Goal: Transaction & Acquisition: Register for event/course

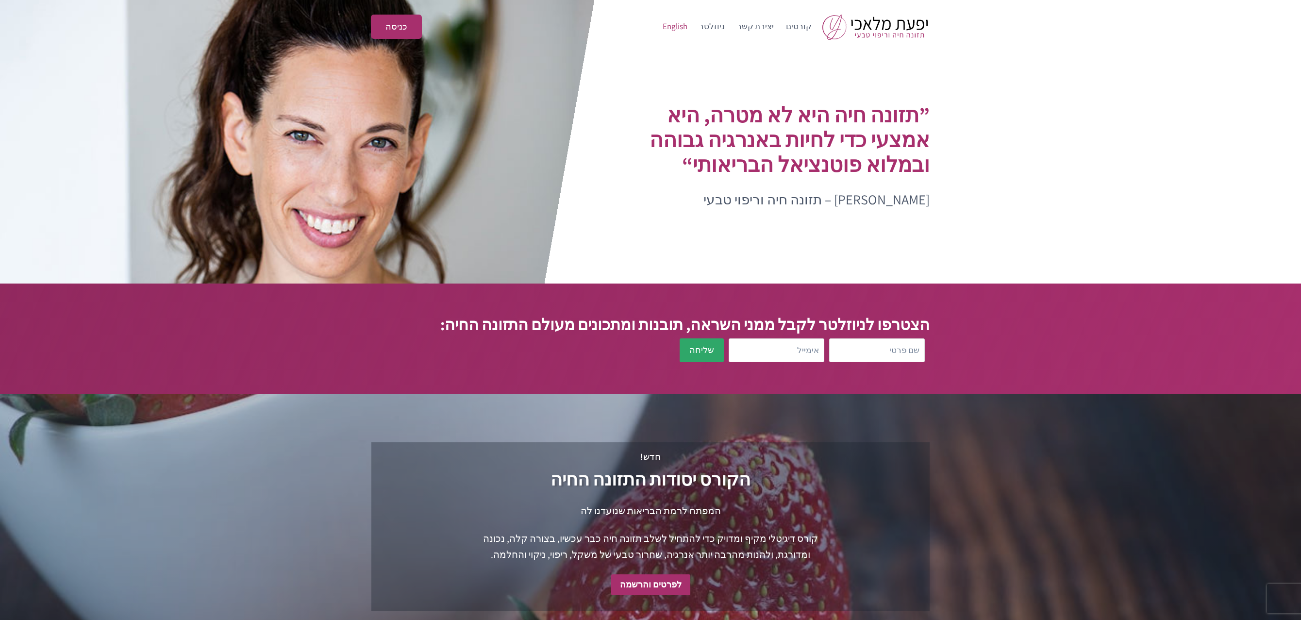
click at [688, 22] on link "English" at bounding box center [675, 26] width 37 height 23
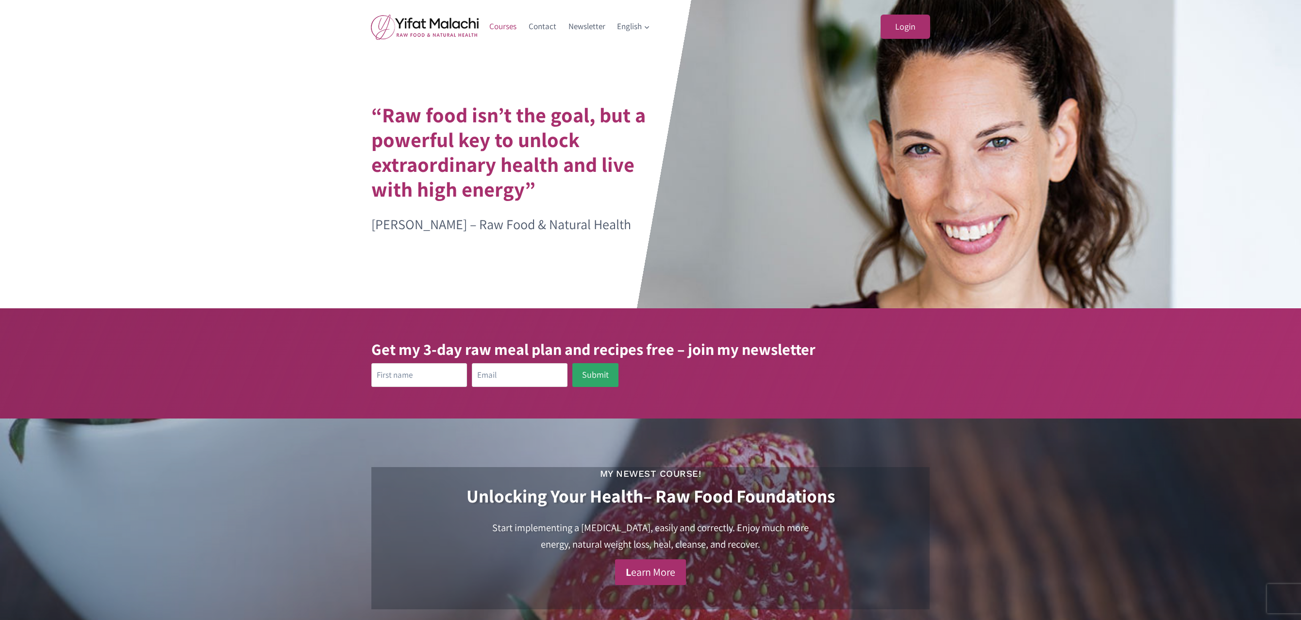
click at [507, 22] on link "Courses" at bounding box center [502, 26] width 39 height 23
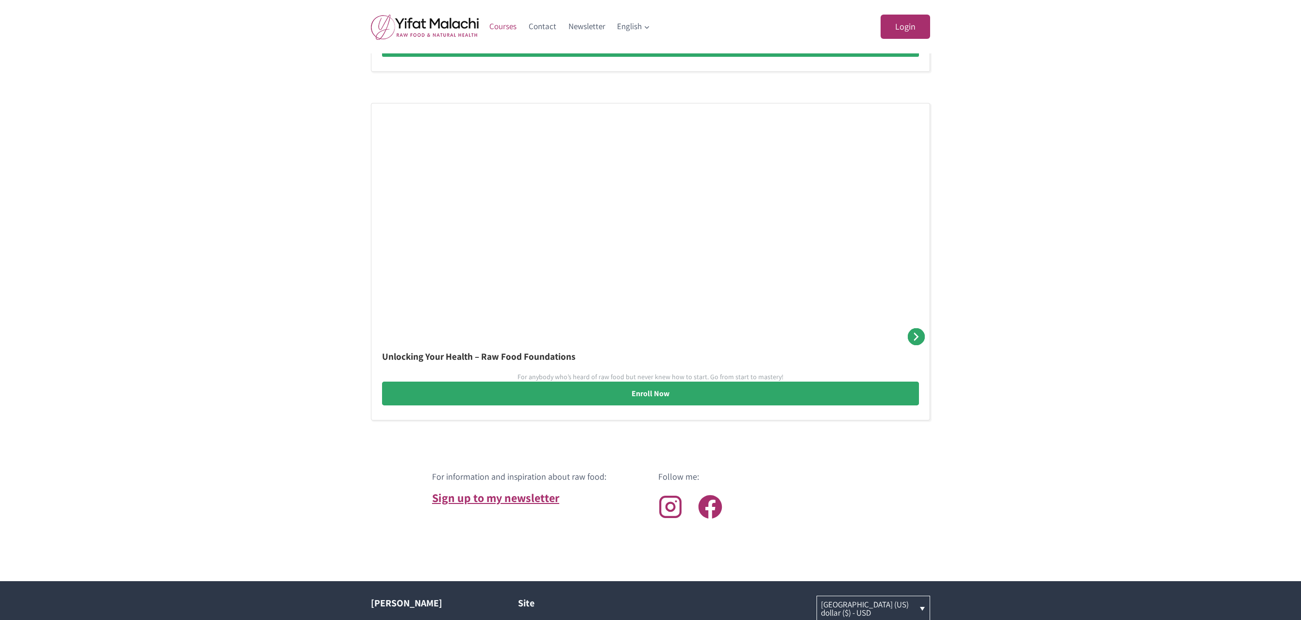
scroll to position [508, 0]
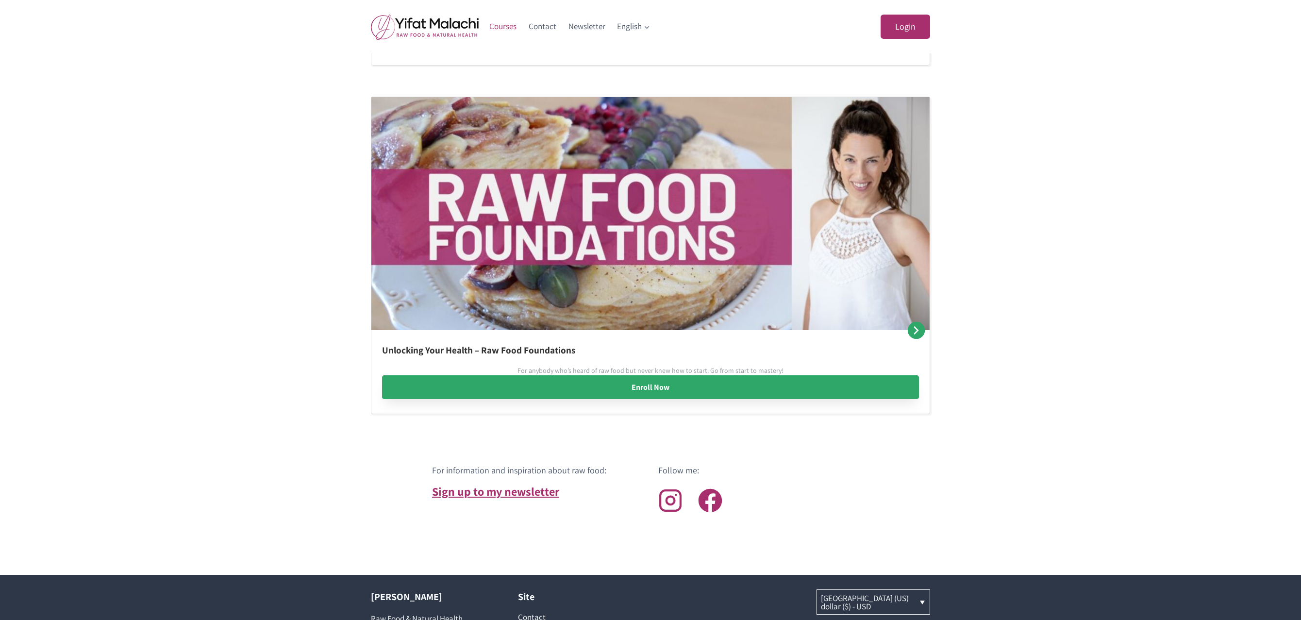
click at [682, 392] on link "Enroll Now" at bounding box center [650, 387] width 537 height 24
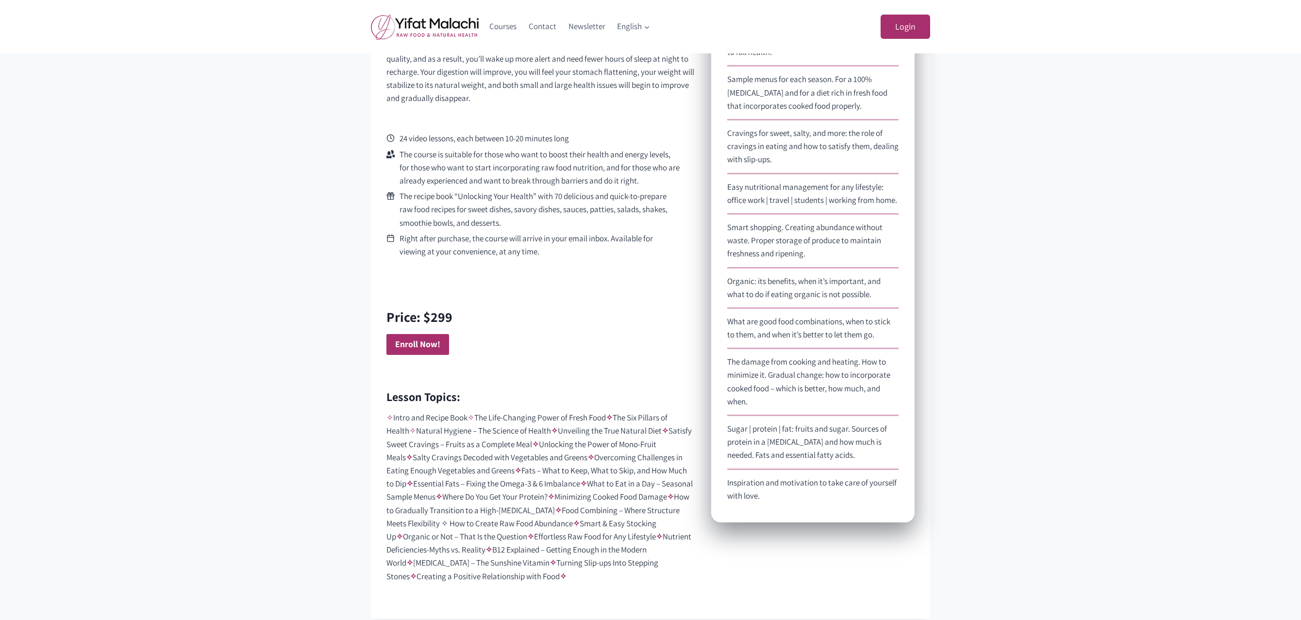
scroll to position [433, 0]
click at [420, 338] on strong "Enroll Now!" at bounding box center [417, 343] width 45 height 11
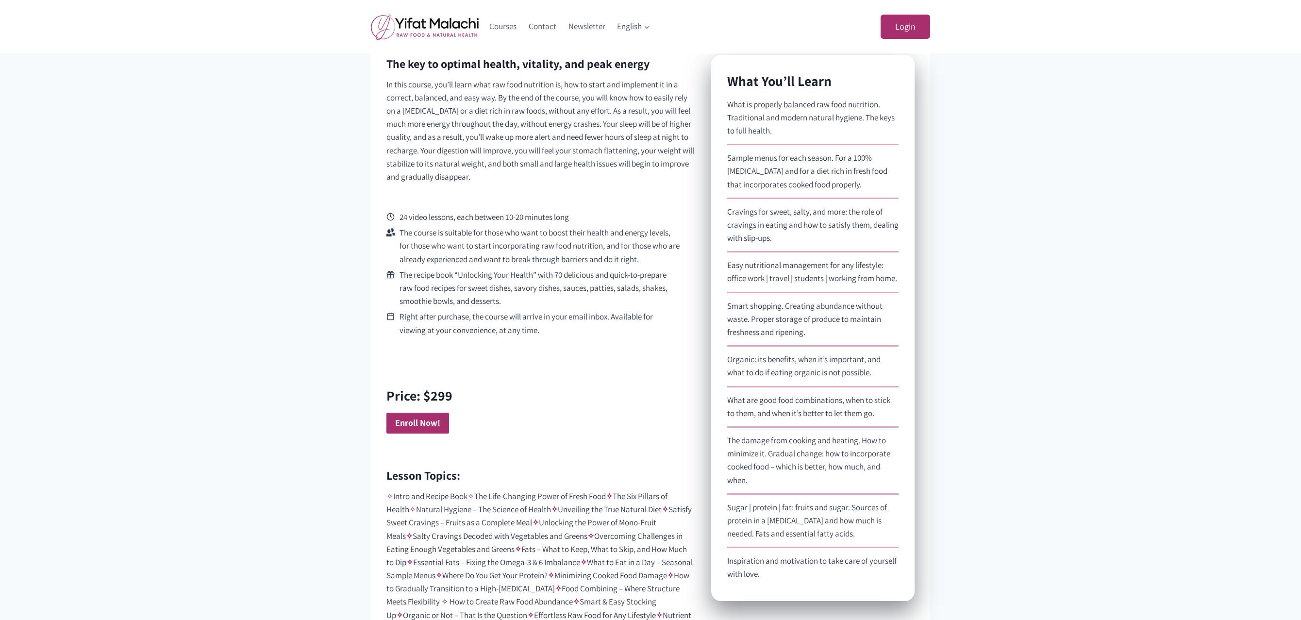
scroll to position [601, 0]
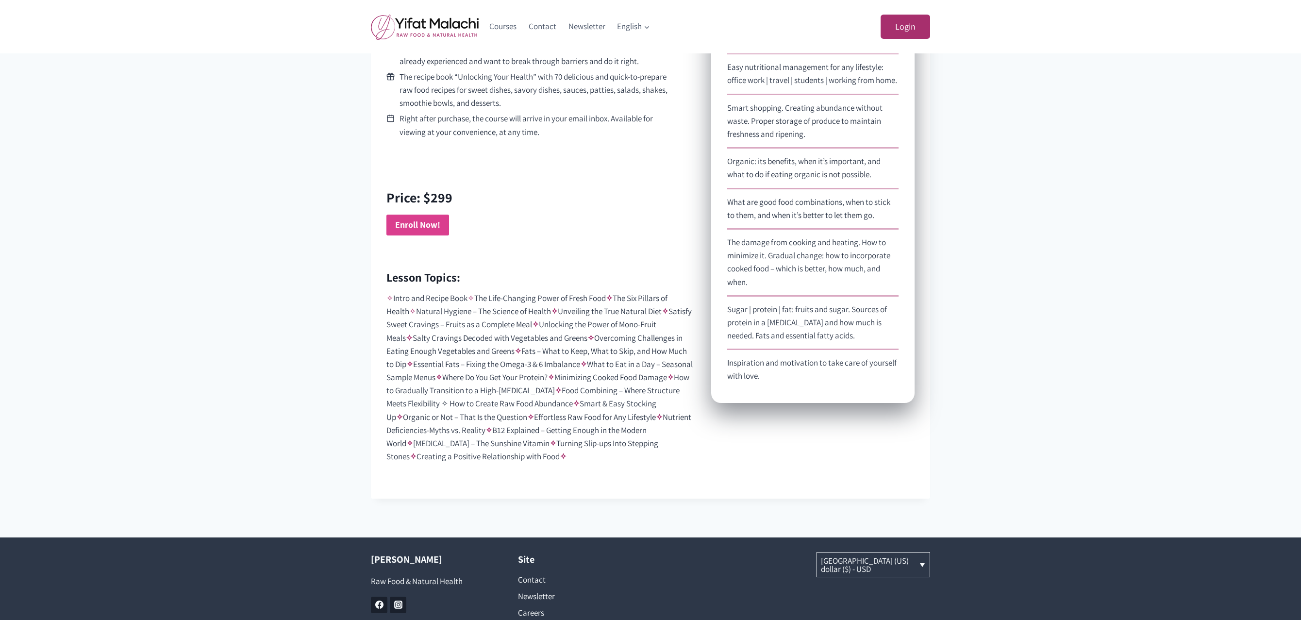
click at [428, 219] on strong "Enroll Now!" at bounding box center [417, 224] width 45 height 11
